Goal: Contribute content

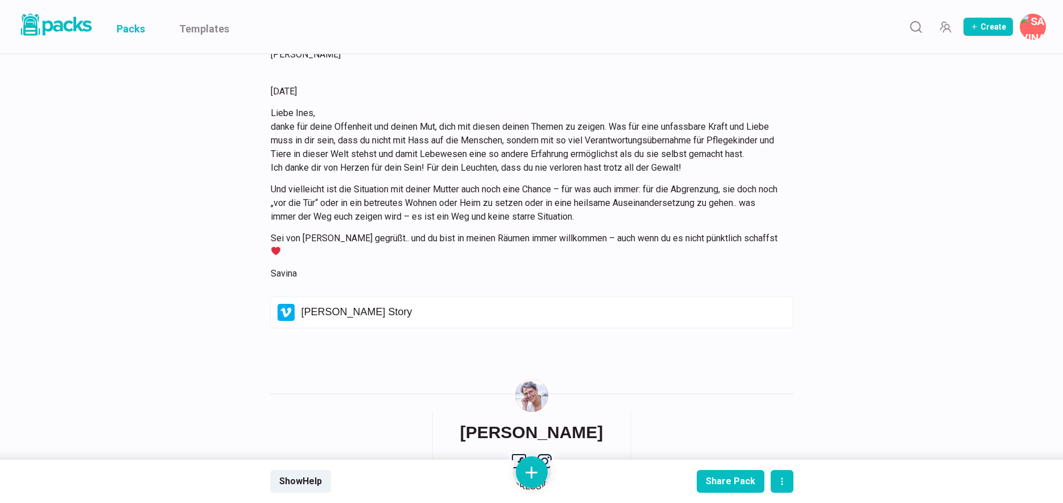
click at [135, 28] on link "Packs" at bounding box center [131, 26] width 28 height 53
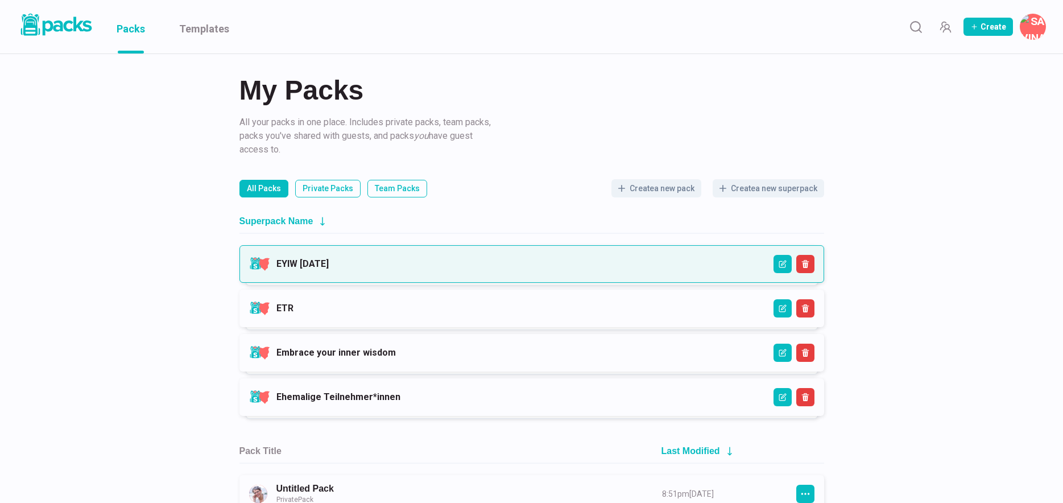
click at [329, 264] on link "EYIW [DATE]" at bounding box center [302, 263] width 52 height 11
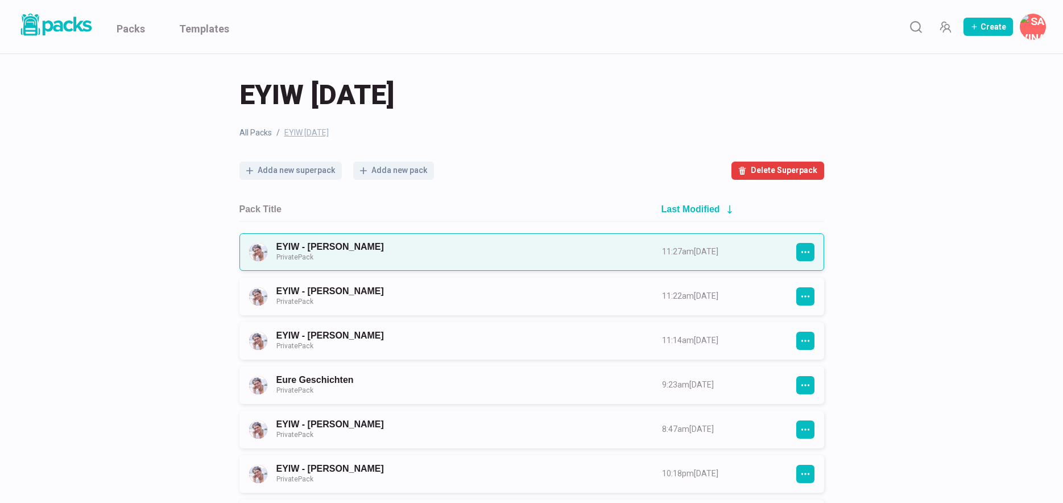
click at [447, 252] on link "EYIW - [PERSON_NAME] Private Pack" at bounding box center [458, 251] width 365 height 21
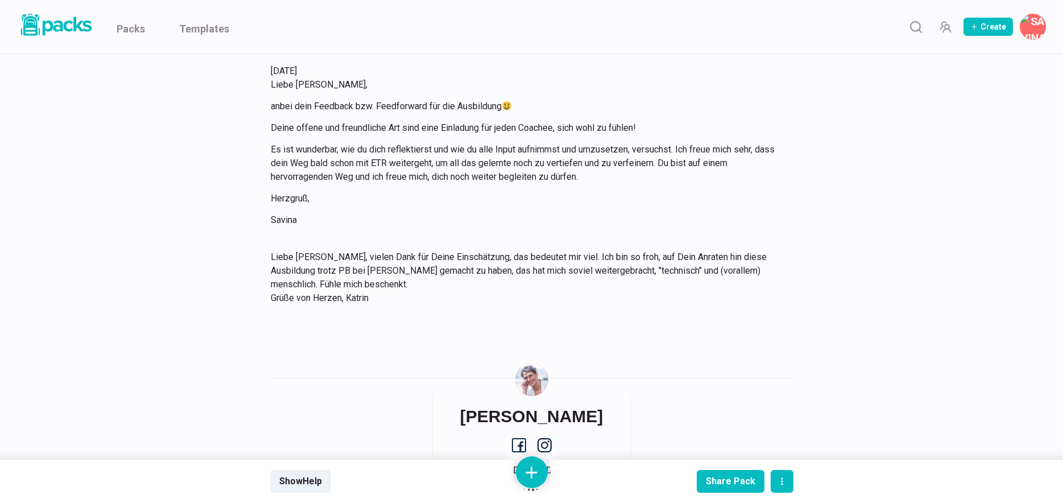
scroll to position [314, 0]
click at [532, 468] on button at bounding box center [532, 472] width 32 height 32
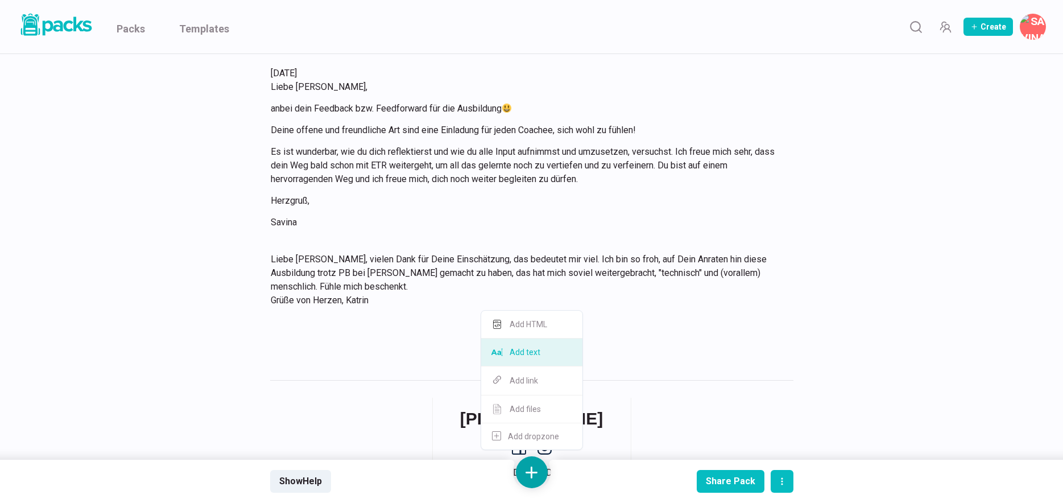
click at [532, 359] on button "Add text" at bounding box center [531, 352] width 101 height 28
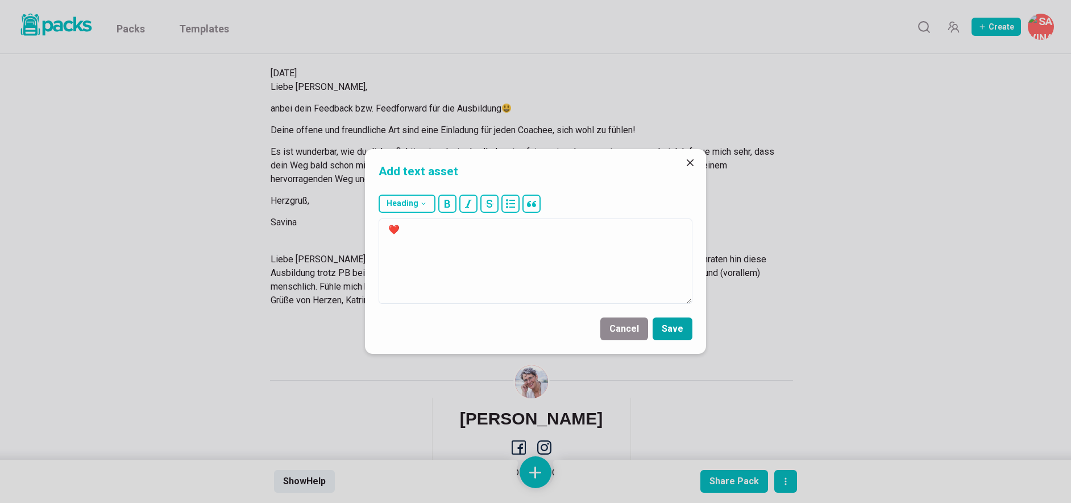
type textarea "❤️"
click at [674, 329] on button "Save" at bounding box center [673, 328] width 40 height 23
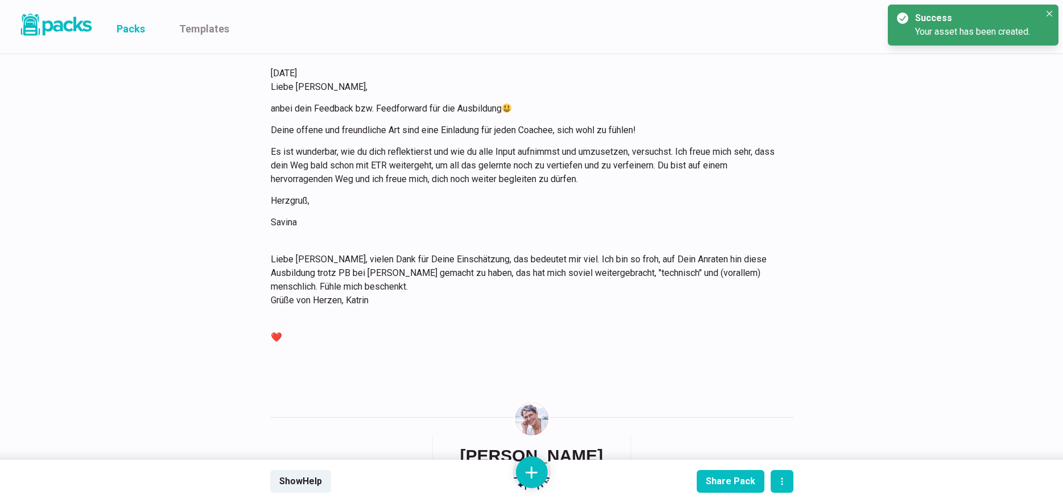
click at [134, 27] on link "Packs" at bounding box center [131, 26] width 28 height 53
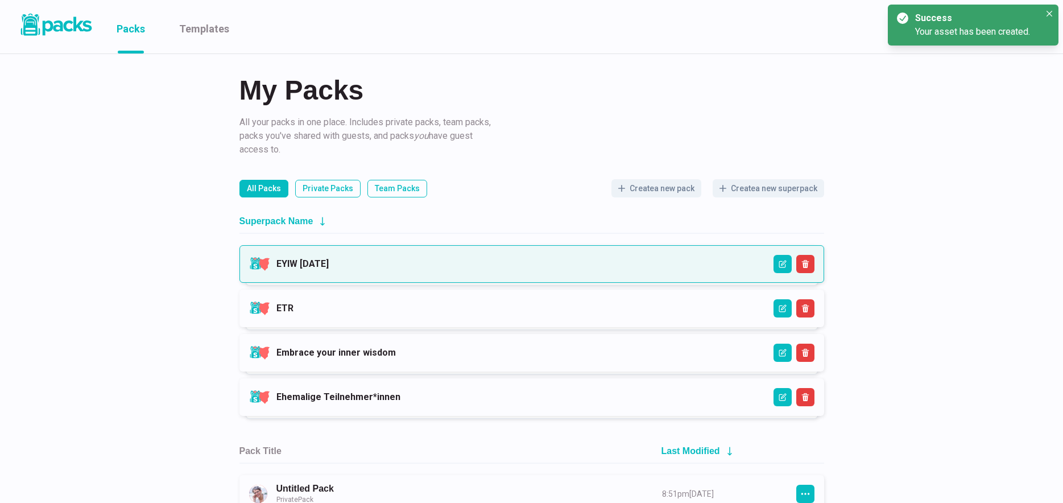
click at [329, 269] on link "EYIW [DATE]" at bounding box center [302, 263] width 52 height 11
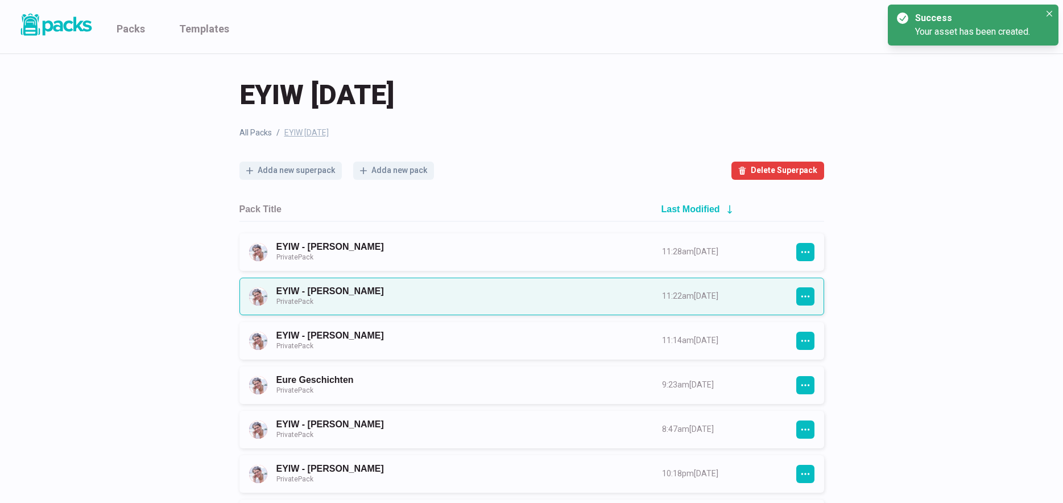
click at [554, 297] on link "EYIW - [PERSON_NAME] Private Pack" at bounding box center [458, 295] width 365 height 21
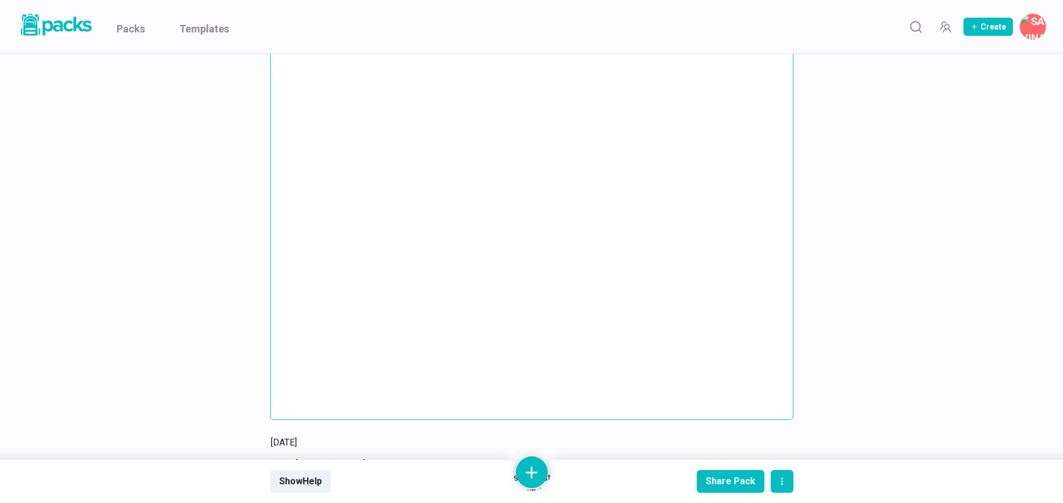
scroll to position [5578, 0]
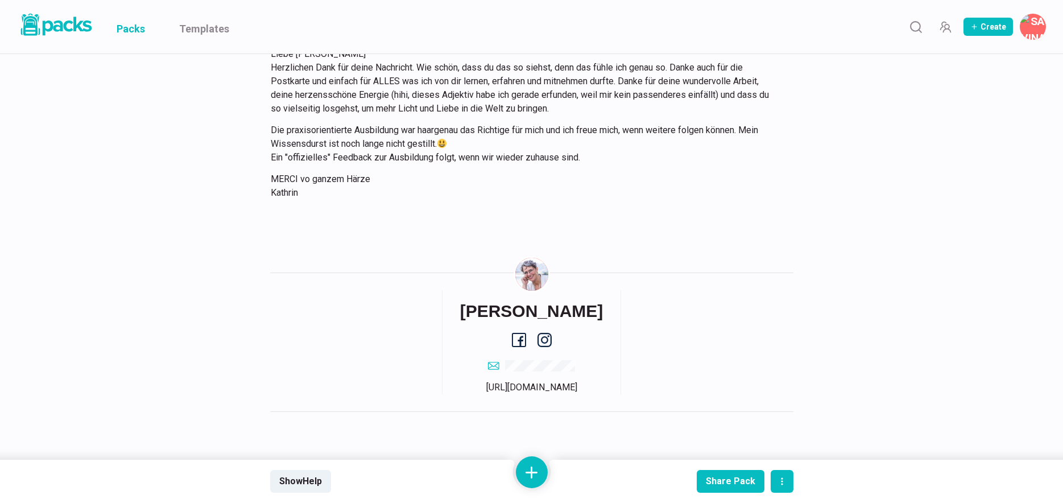
click at [132, 28] on link "Packs" at bounding box center [131, 26] width 28 height 53
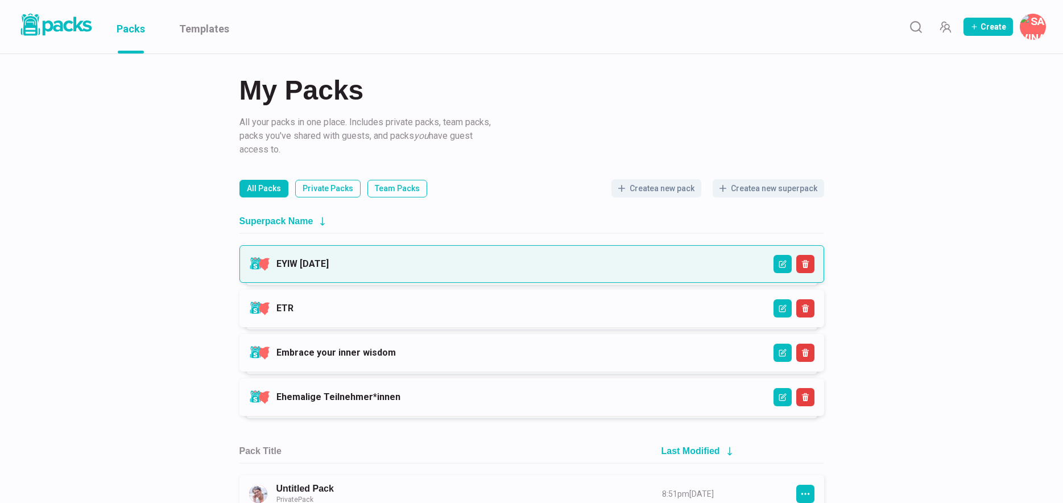
click at [329, 266] on link "EYIW [DATE]" at bounding box center [302, 263] width 52 height 11
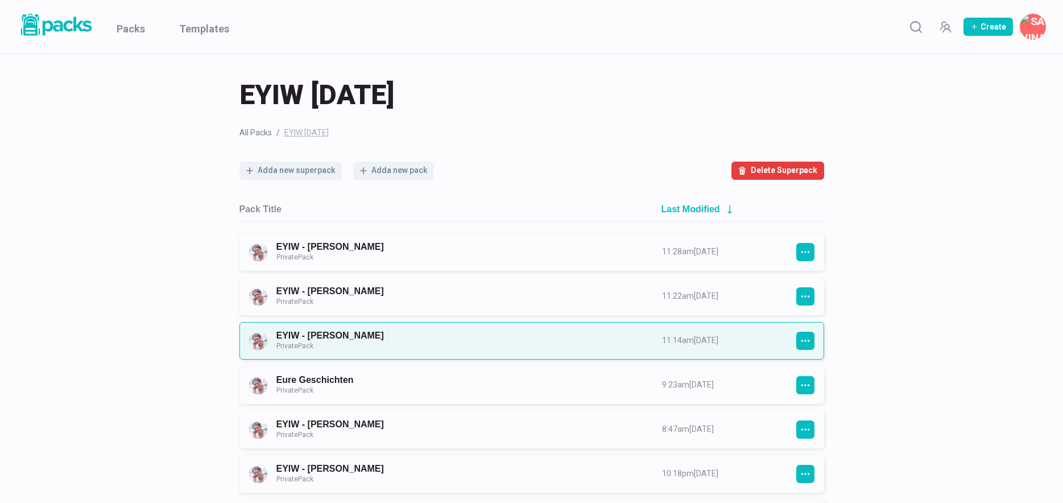
click at [465, 332] on link "EYIW - [PERSON_NAME] Private Pack" at bounding box center [458, 340] width 365 height 21
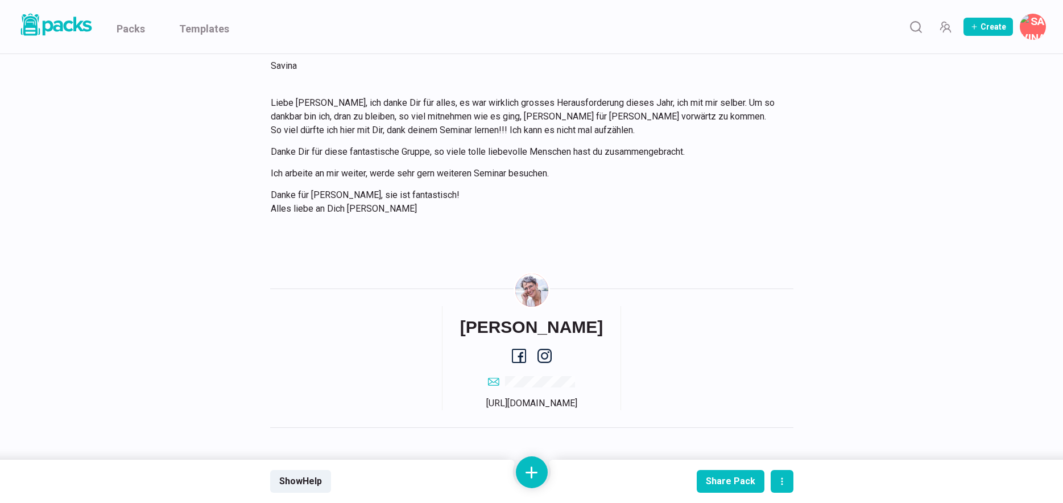
scroll to position [1649, 0]
